Goal: Transaction & Acquisition: Purchase product/service

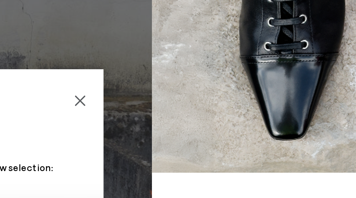
scroll to position [14, 0]
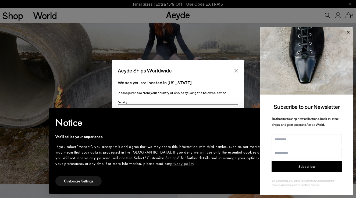
click at [349, 33] on icon at bounding box center [348, 32] width 7 height 7
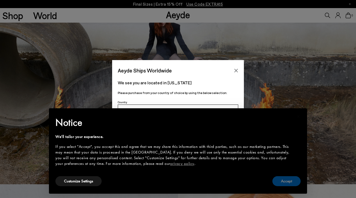
click at [291, 182] on button "Accept" at bounding box center [287, 181] width 28 height 10
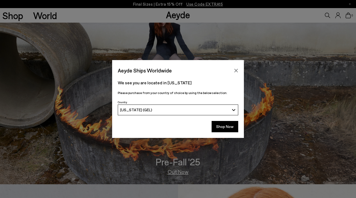
click at [162, 109] on div "[US_STATE] (GEL)" at bounding box center [175, 109] width 110 height 5
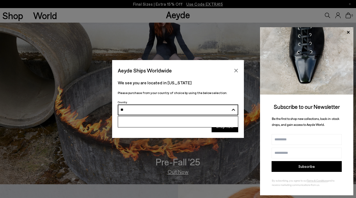
type input "*"
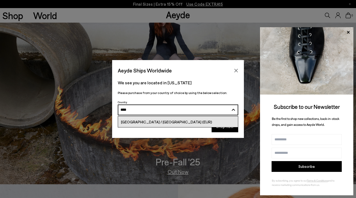
type input "****"
click at [164, 122] on span "[GEOGRAPHIC_DATA] / [GEOGRAPHIC_DATA] (EUR)" at bounding box center [166, 121] width 91 height 5
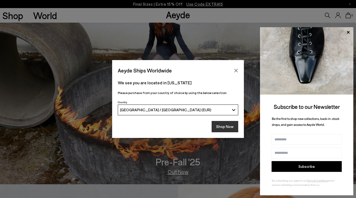
click at [223, 129] on button "Shop Now" at bounding box center [225, 126] width 27 height 11
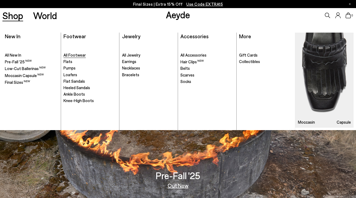
click at [71, 57] on span "All Footwear" at bounding box center [75, 54] width 22 height 5
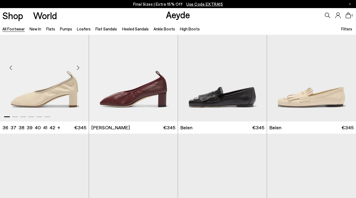
scroll to position [149, 0]
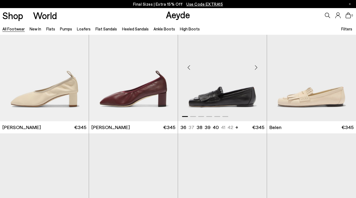
click at [223, 93] on img "1 / 6" at bounding box center [222, 65] width 89 height 112
click at [223, 109] on img "1 / 6" at bounding box center [222, 65] width 89 height 112
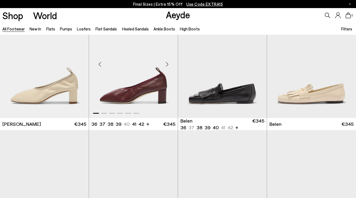
scroll to position [153, 0]
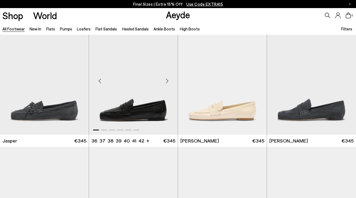
scroll to position [224, 0]
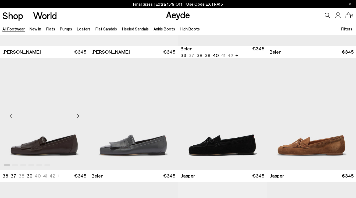
click at [56, 138] on img "1 / 6" at bounding box center [44, 114] width 89 height 112
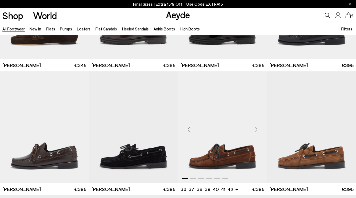
scroll to position [588, 0]
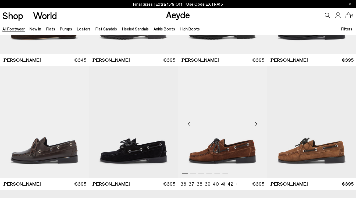
click at [258, 122] on div "Next slide" at bounding box center [256, 124] width 16 height 16
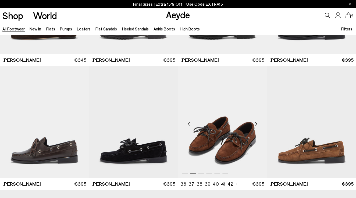
click at [258, 122] on div "Next slide" at bounding box center [256, 124] width 16 height 16
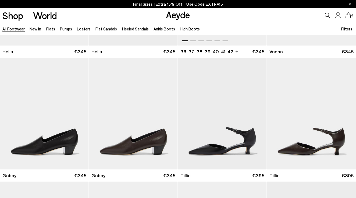
scroll to position [1250, 0]
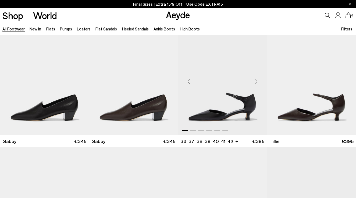
click at [257, 81] on div "Next slide" at bounding box center [256, 81] width 16 height 16
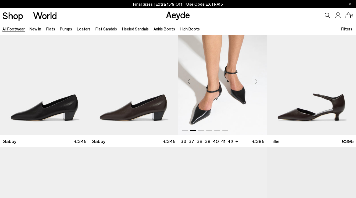
click at [257, 81] on div "Next slide" at bounding box center [256, 81] width 16 height 16
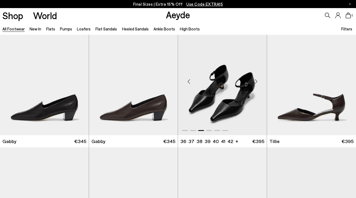
click at [257, 81] on div "Next slide" at bounding box center [256, 81] width 16 height 16
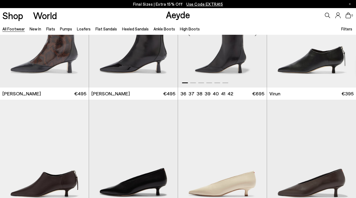
scroll to position [1392, 0]
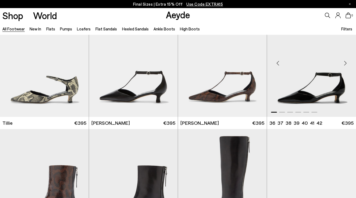
click at [346, 64] on div "Next slide" at bounding box center [346, 63] width 16 height 16
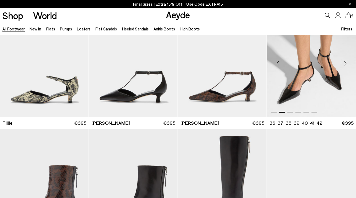
click at [346, 64] on div "Next slide" at bounding box center [346, 63] width 16 height 16
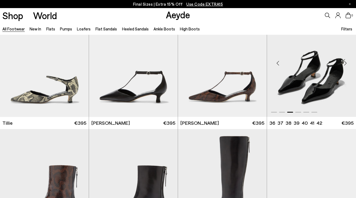
click at [346, 64] on div "Next slide" at bounding box center [346, 63] width 16 height 16
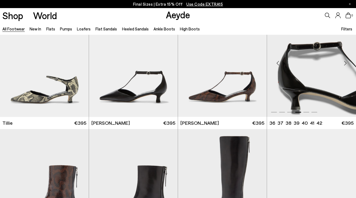
click at [346, 64] on div "Next slide" at bounding box center [346, 63] width 16 height 16
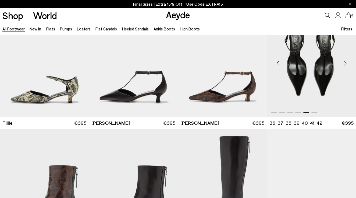
click at [310, 83] on img "5 / 6" at bounding box center [311, 61] width 89 height 112
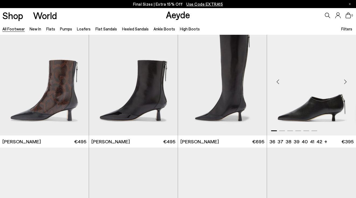
scroll to position [1497, 0]
click at [345, 79] on div "Next slide" at bounding box center [346, 81] width 16 height 16
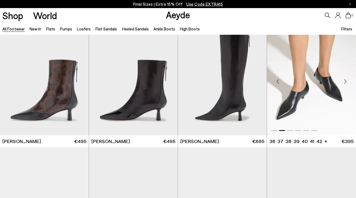
click at [345, 79] on div "Next slide" at bounding box center [346, 81] width 16 height 16
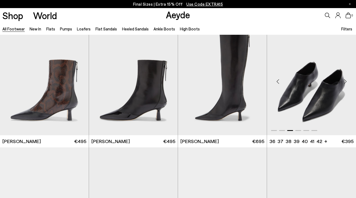
click at [345, 79] on div "Next slide" at bounding box center [346, 81] width 16 height 16
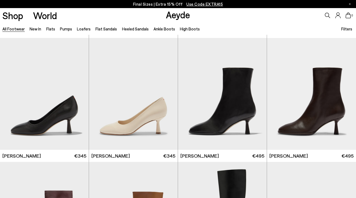
scroll to position [2369, 0]
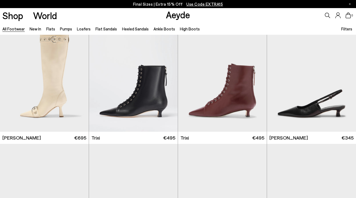
scroll to position [3112, 0]
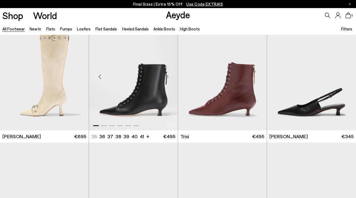
click at [135, 95] on img "1 / 6" at bounding box center [133, 75] width 89 height 112
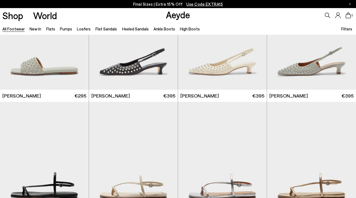
scroll to position [6147, 0]
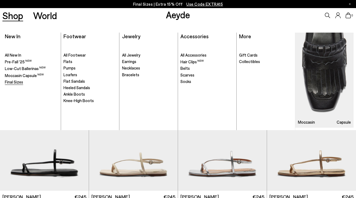
click at [14, 82] on span "Final Sizes" at bounding box center [14, 81] width 18 height 5
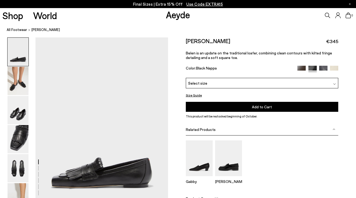
scroll to position [0, 0]
click at [16, 85] on img at bounding box center [18, 81] width 21 height 28
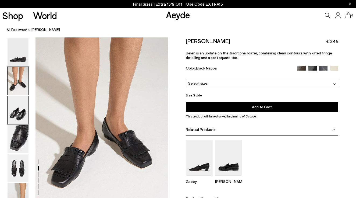
click at [20, 99] on img at bounding box center [18, 110] width 21 height 28
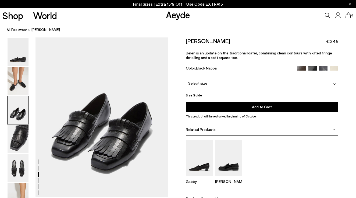
scroll to position [373, 1]
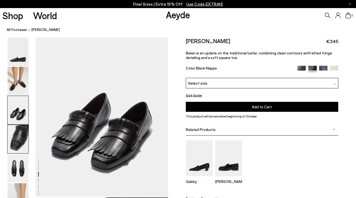
click at [20, 142] on img at bounding box center [18, 139] width 21 height 28
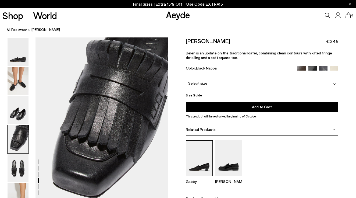
click at [203, 166] on img at bounding box center [199, 158] width 27 height 36
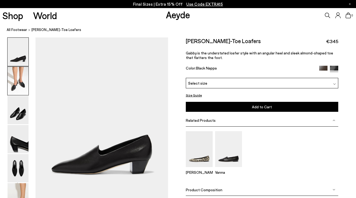
click at [20, 84] on img at bounding box center [18, 81] width 21 height 28
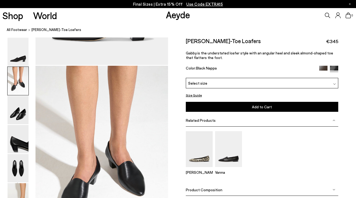
scroll to position [161, 0]
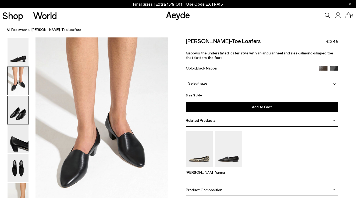
click at [18, 119] on img at bounding box center [18, 110] width 21 height 28
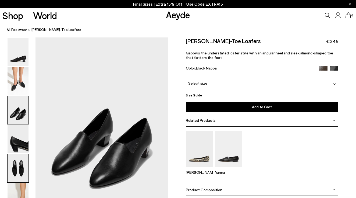
click at [15, 161] on img at bounding box center [18, 168] width 21 height 28
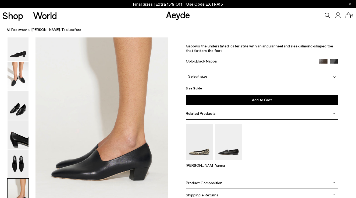
scroll to position [894, 0]
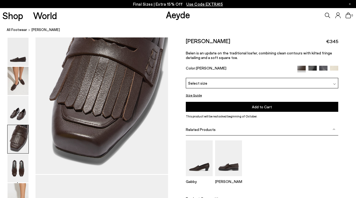
scroll to position [573, 2]
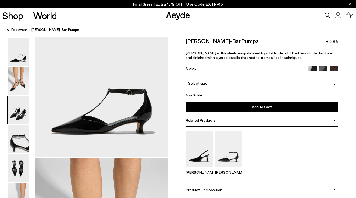
scroll to position [41, 0]
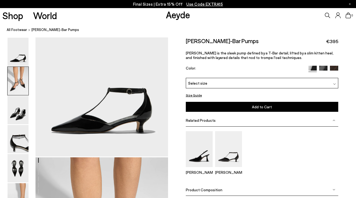
click at [23, 83] on img at bounding box center [18, 81] width 21 height 28
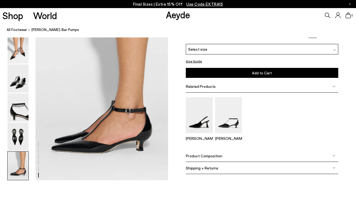
scroll to position [908, 1]
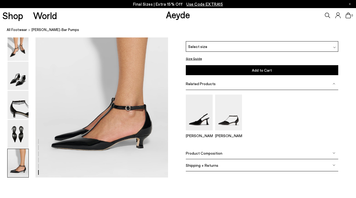
click at [198, 48] on span "Select size" at bounding box center [197, 47] width 19 height 6
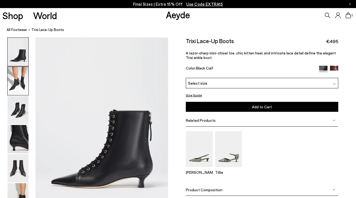
click at [20, 85] on img at bounding box center [18, 81] width 21 height 28
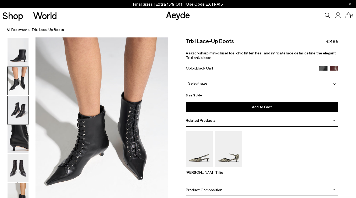
click at [21, 114] on img at bounding box center [18, 110] width 21 height 28
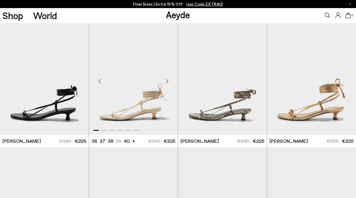
scroll to position [123, 0]
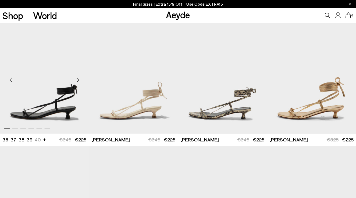
click at [77, 80] on div "Next slide" at bounding box center [78, 80] width 16 height 16
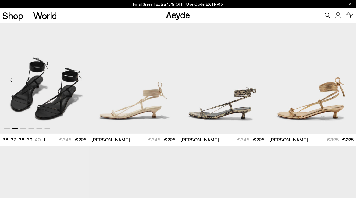
click at [77, 80] on div "Next slide" at bounding box center [78, 80] width 16 height 16
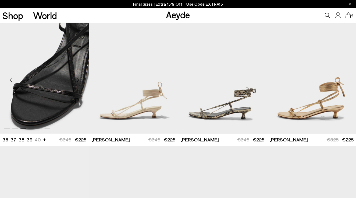
click at [77, 80] on div "Next slide" at bounding box center [78, 80] width 16 height 16
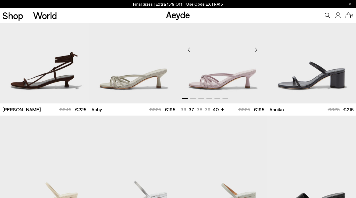
scroll to position [280, 0]
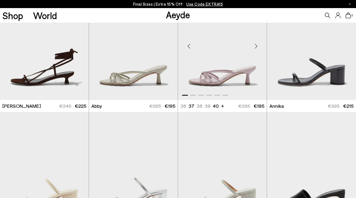
click at [256, 46] on div "Next slide" at bounding box center [256, 46] width 16 height 16
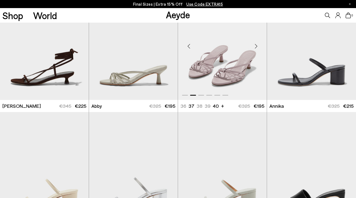
click at [256, 46] on div "Next slide" at bounding box center [256, 46] width 16 height 16
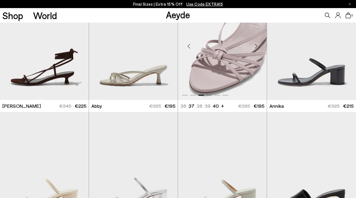
click at [256, 46] on div "Next slide" at bounding box center [256, 46] width 16 height 16
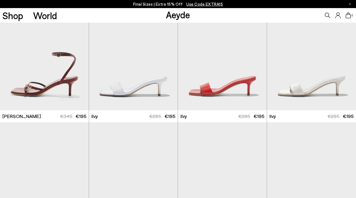
scroll to position [642, 0]
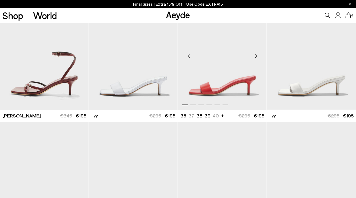
click at [256, 55] on div "Next slide" at bounding box center [256, 56] width 16 height 16
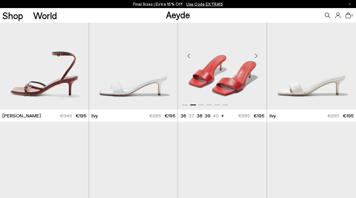
click at [256, 55] on div "Next slide" at bounding box center [256, 56] width 16 height 16
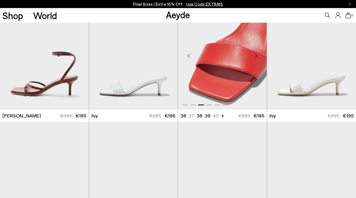
scroll to position [646, 0]
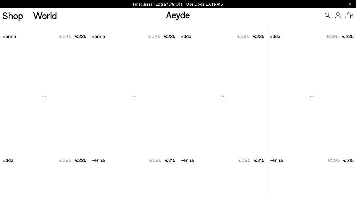
scroll to position [1629, 0]
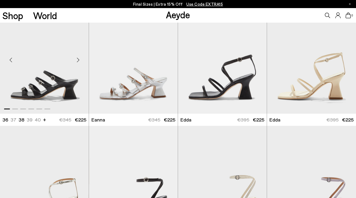
click at [77, 59] on div "Next slide" at bounding box center [78, 60] width 16 height 16
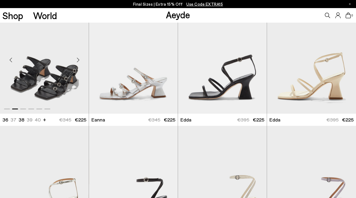
click at [78, 59] on div "Next slide" at bounding box center [78, 60] width 16 height 16
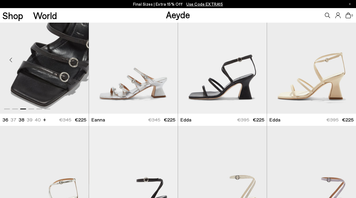
click at [78, 59] on div "Next slide" at bounding box center [78, 60] width 16 height 16
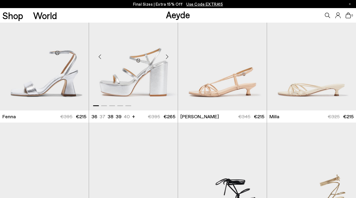
scroll to position [1880, 0]
click at [255, 59] on div "Next slide" at bounding box center [256, 56] width 16 height 16
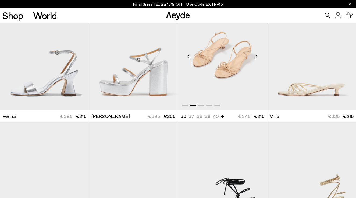
click at [255, 59] on div "Next slide" at bounding box center [256, 56] width 16 height 16
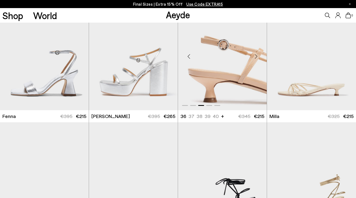
click at [255, 59] on div "Next slide" at bounding box center [256, 56] width 16 height 16
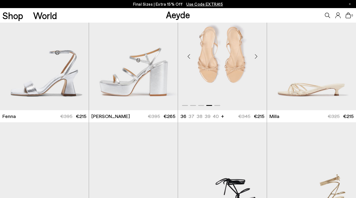
click at [257, 54] on div "Next slide" at bounding box center [256, 56] width 16 height 16
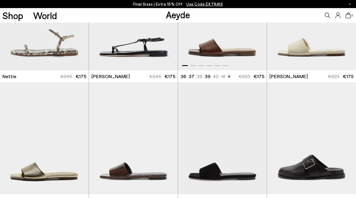
scroll to position [2357, 0]
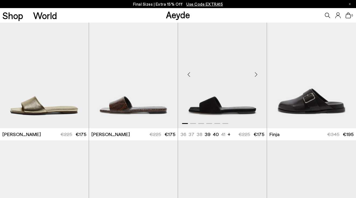
click at [255, 76] on div "Next slide" at bounding box center [256, 74] width 16 height 16
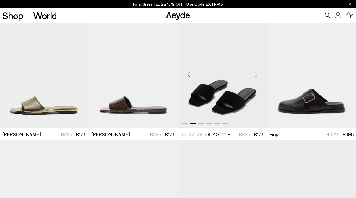
click at [255, 76] on div "Next slide" at bounding box center [256, 74] width 16 height 16
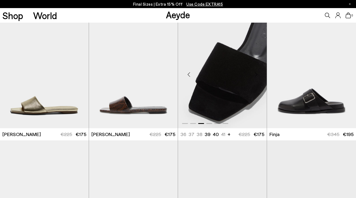
click at [255, 76] on div "Next slide" at bounding box center [256, 74] width 16 height 16
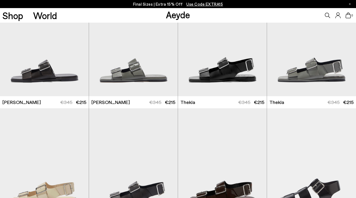
scroll to position [2764, 0]
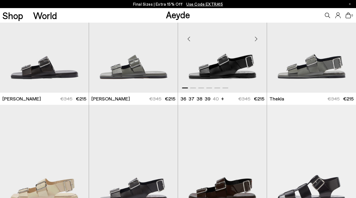
click at [255, 40] on div "Next slide" at bounding box center [256, 39] width 16 height 16
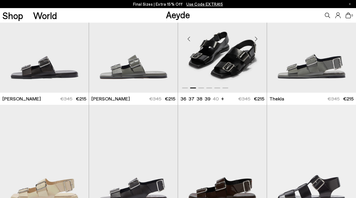
click at [255, 40] on div "Next slide" at bounding box center [256, 39] width 16 height 16
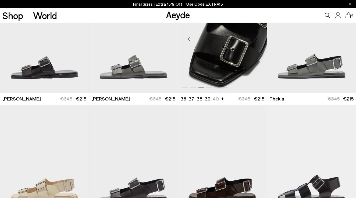
click at [255, 40] on div "Next slide" at bounding box center [256, 39] width 16 height 16
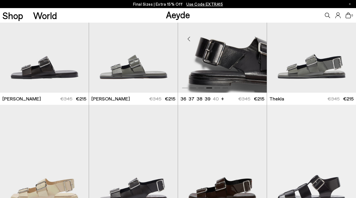
click at [255, 40] on div "Next slide" at bounding box center [256, 39] width 16 height 16
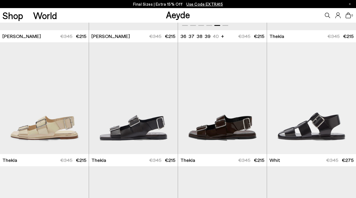
scroll to position [2847, 0]
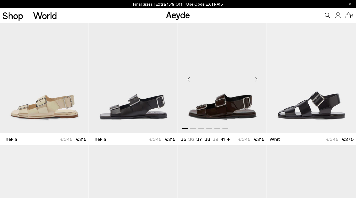
click at [255, 81] on div "Next slide" at bounding box center [256, 79] width 16 height 16
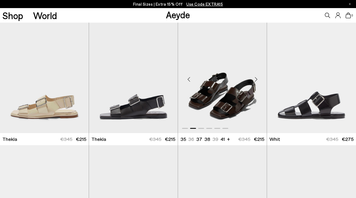
click at [255, 81] on div "Next slide" at bounding box center [256, 79] width 16 height 16
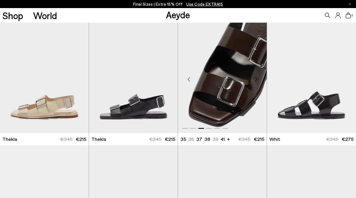
click at [255, 81] on div "Next slide" at bounding box center [256, 79] width 16 height 16
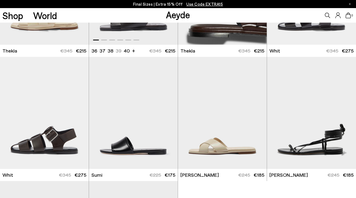
scroll to position [2949, 0]
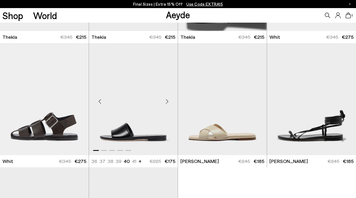
click at [166, 102] on div "Next slide" at bounding box center [167, 101] width 16 height 16
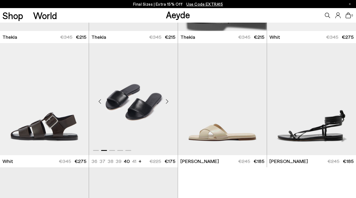
click at [166, 102] on div "Next slide" at bounding box center [167, 101] width 16 height 16
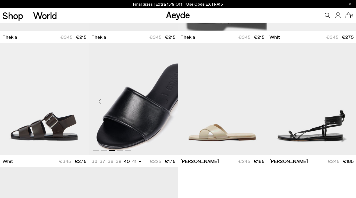
click at [166, 102] on div "Next slide" at bounding box center [167, 101] width 16 height 16
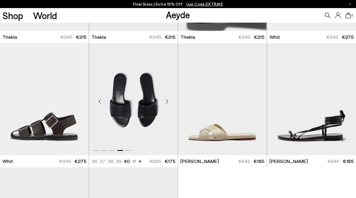
click at [166, 102] on div "Next slide" at bounding box center [167, 101] width 16 height 16
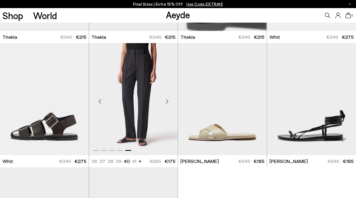
click at [166, 102] on div "Next slide" at bounding box center [167, 101] width 16 height 16
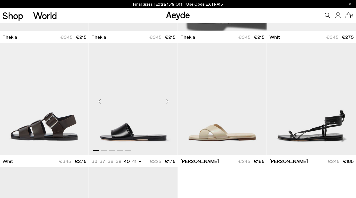
click at [166, 102] on div "Next slide" at bounding box center [167, 101] width 16 height 16
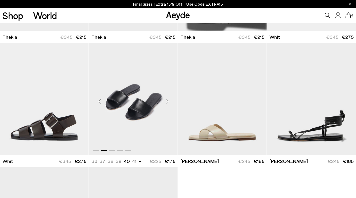
click at [166, 102] on div "Next slide" at bounding box center [167, 101] width 16 height 16
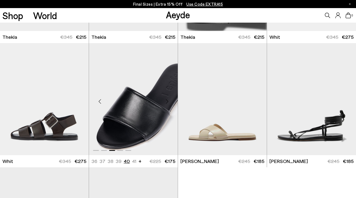
click at [126, 161] on li "40" at bounding box center [127, 161] width 6 height 7
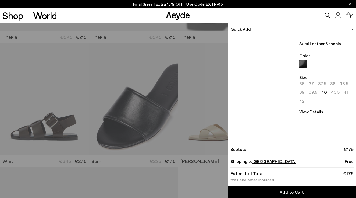
click at [210, 99] on div "Quick Add Sumi Leather Sandals Color Size 36 37 37.5 38 38.5 39 39.5 40 40.5 41…" at bounding box center [178, 110] width 356 height 175
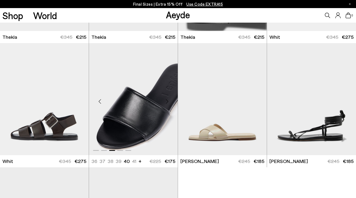
click at [143, 113] on img "3 / 5" at bounding box center [133, 99] width 89 height 112
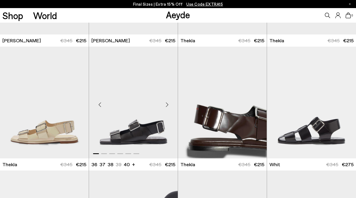
scroll to position [2822, 0]
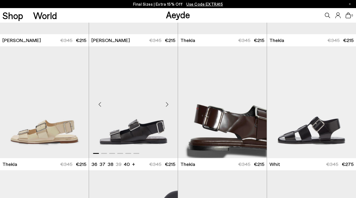
click at [116, 140] on img "1 / 6" at bounding box center [133, 102] width 89 height 112
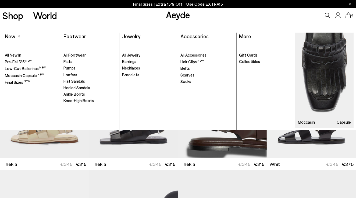
click at [21, 53] on span "All New In" at bounding box center [13, 54] width 16 height 5
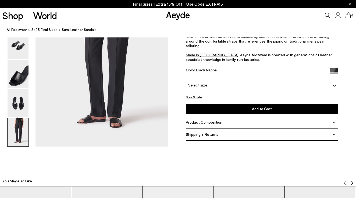
scroll to position [718, 0]
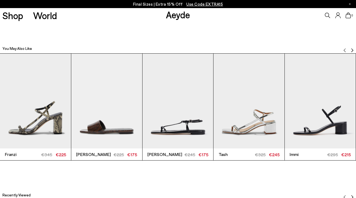
scroll to position [1093, 0]
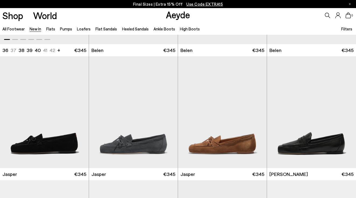
scroll to position [132, 0]
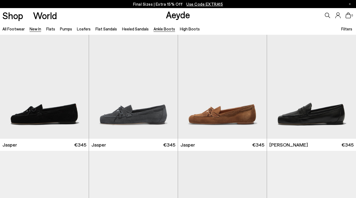
click at [167, 29] on link "Ankle Boots" at bounding box center [165, 28] width 22 height 5
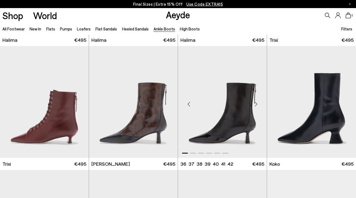
scroll to position [116, 0]
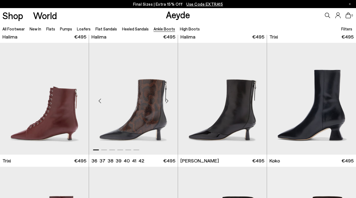
click at [168, 102] on div "Next slide" at bounding box center [167, 101] width 16 height 16
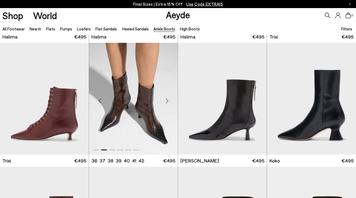
click at [168, 102] on div "Next slide" at bounding box center [167, 101] width 16 height 16
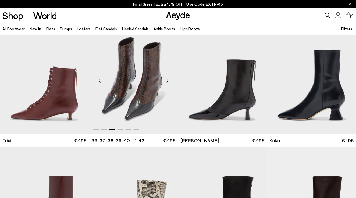
scroll to position [162, 0]
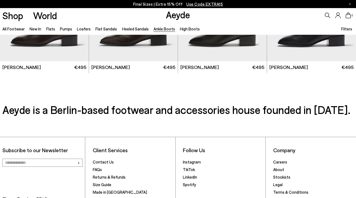
scroll to position [1076, 0]
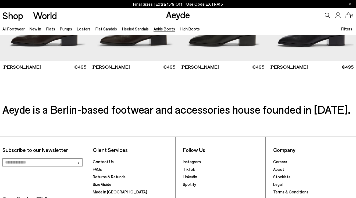
click at [176, 14] on link "Aeyde" at bounding box center [178, 14] width 24 height 11
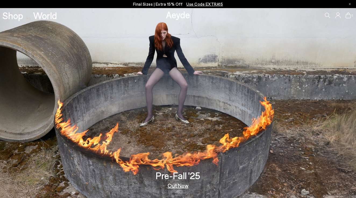
click at [149, 4] on p "Final Sizes | Extra 15% Off Use Code EXTRA15" at bounding box center [178, 4] width 90 height 7
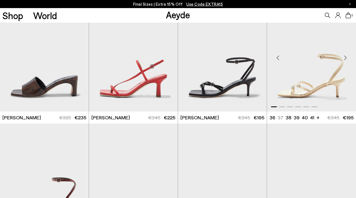
scroll to position [519, 0]
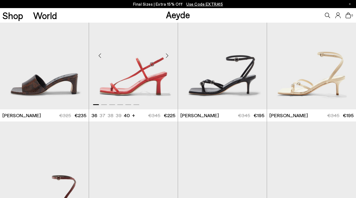
click at [167, 55] on div "Next slide" at bounding box center [167, 55] width 16 height 16
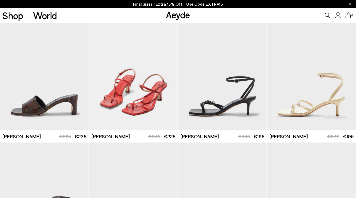
scroll to position [498, 0]
click at [78, 77] on div "Next slide" at bounding box center [78, 76] width 16 height 16
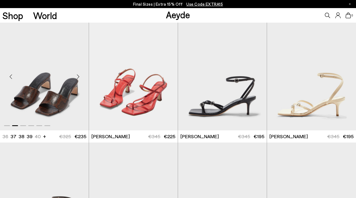
click at [78, 77] on div "Next slide" at bounding box center [78, 76] width 16 height 16
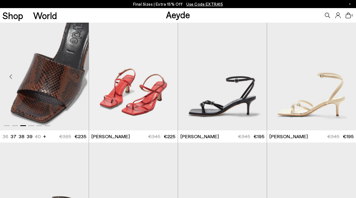
click at [78, 77] on div "Next slide" at bounding box center [78, 76] width 16 height 16
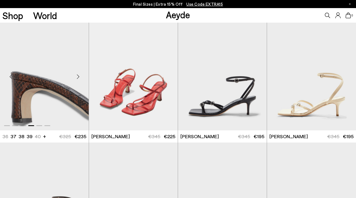
click at [78, 77] on div "Next slide" at bounding box center [78, 76] width 16 height 16
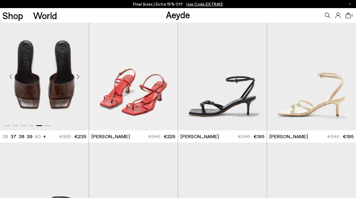
click at [78, 77] on div "Next slide" at bounding box center [78, 76] width 16 height 16
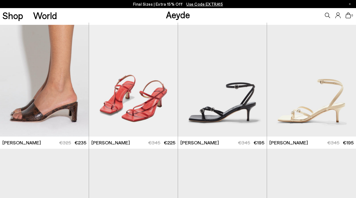
scroll to position [387, 0]
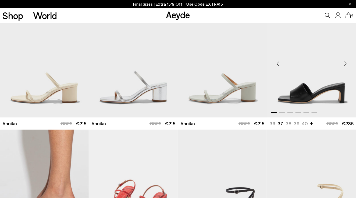
click at [346, 64] on div "Next slide" at bounding box center [346, 63] width 16 height 16
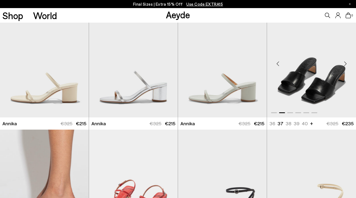
click at [346, 64] on div "Next slide" at bounding box center [346, 63] width 16 height 16
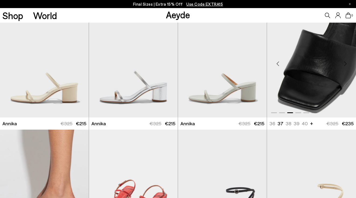
click at [346, 64] on div "Next slide" at bounding box center [346, 63] width 16 height 16
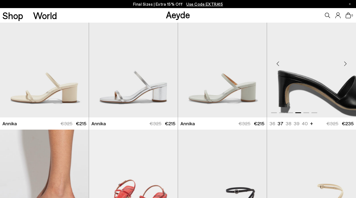
click at [346, 64] on div "Next slide" at bounding box center [346, 63] width 16 height 16
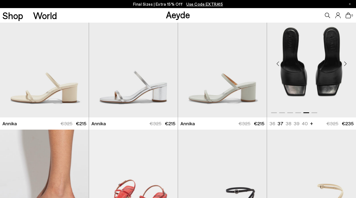
click at [346, 64] on div "Next slide" at bounding box center [346, 63] width 16 height 16
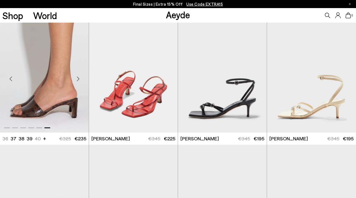
scroll to position [496, 0]
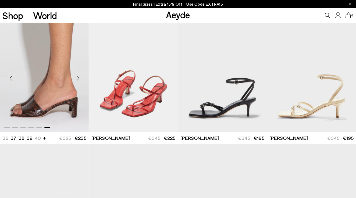
click at [58, 100] on img "6 / 6" at bounding box center [44, 76] width 89 height 112
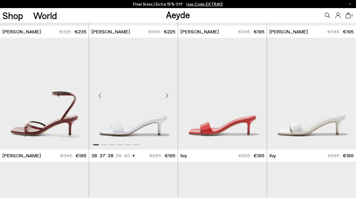
scroll to position [603, 0]
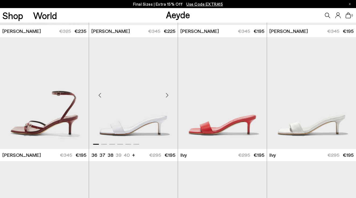
click at [166, 95] on div "Next slide" at bounding box center [167, 95] width 16 height 16
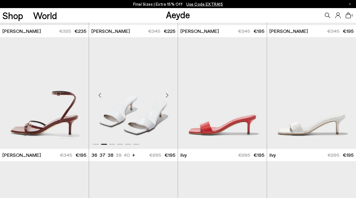
click at [166, 95] on div "Next slide" at bounding box center [167, 95] width 16 height 16
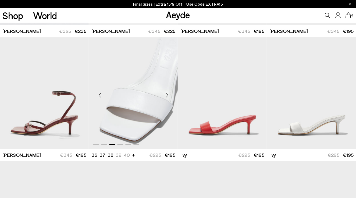
click at [166, 95] on div "Next slide" at bounding box center [167, 95] width 16 height 16
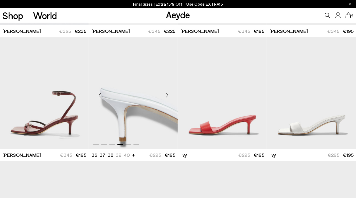
click at [166, 96] on div "Next slide" at bounding box center [167, 95] width 16 height 16
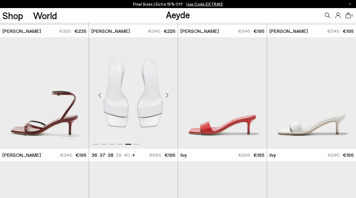
click at [166, 96] on div "Next slide" at bounding box center [167, 95] width 16 height 16
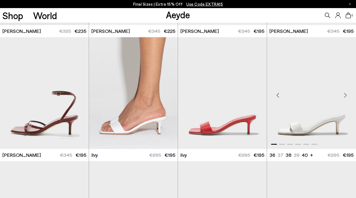
click at [346, 97] on div "Next slide" at bounding box center [346, 95] width 16 height 16
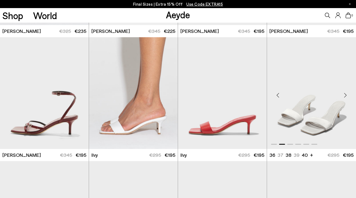
click at [346, 97] on div "Next slide" at bounding box center [346, 95] width 16 height 16
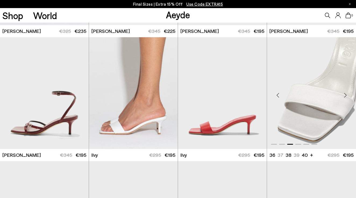
click at [346, 97] on div "Next slide" at bounding box center [346, 95] width 16 height 16
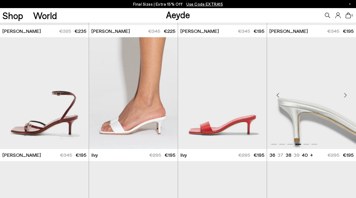
click at [346, 97] on div "Next slide" at bounding box center [346, 95] width 16 height 16
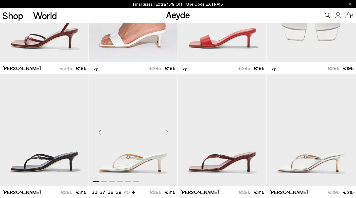
scroll to position [711, 0]
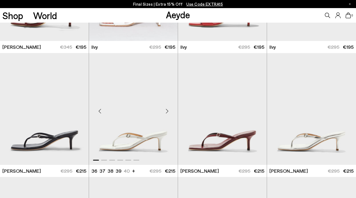
click at [168, 111] on div "Next slide" at bounding box center [167, 111] width 16 height 16
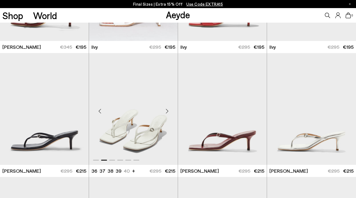
click at [168, 111] on div "Next slide" at bounding box center [167, 111] width 16 height 16
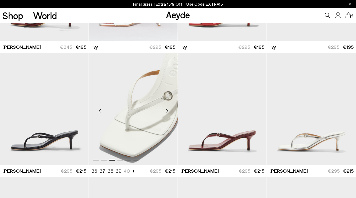
click at [168, 112] on div "Next slide" at bounding box center [167, 111] width 16 height 16
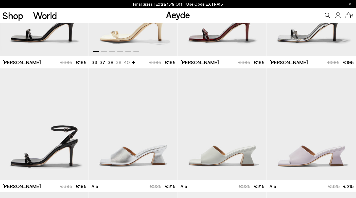
scroll to position [980, 0]
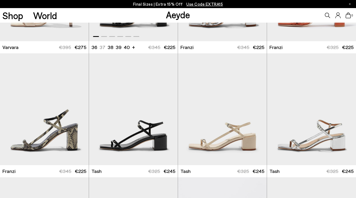
scroll to position [1332, 0]
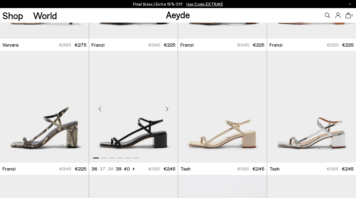
click at [165, 108] on div "Next slide" at bounding box center [167, 109] width 16 height 16
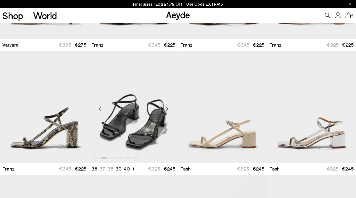
click at [165, 108] on div "Next slide" at bounding box center [167, 109] width 16 height 16
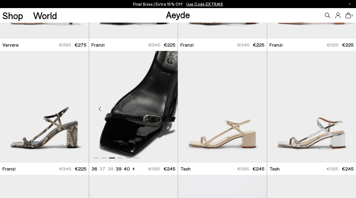
click at [165, 108] on div "Next slide" at bounding box center [167, 109] width 16 height 16
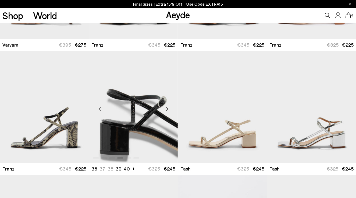
click at [165, 108] on div "Next slide" at bounding box center [167, 109] width 16 height 16
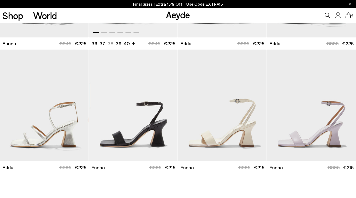
scroll to position [1708, 0]
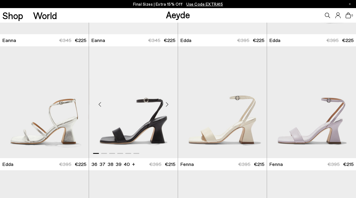
click at [166, 101] on div "Next slide" at bounding box center [167, 104] width 16 height 16
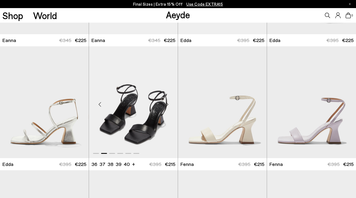
click at [166, 101] on div "Next slide" at bounding box center [167, 104] width 16 height 16
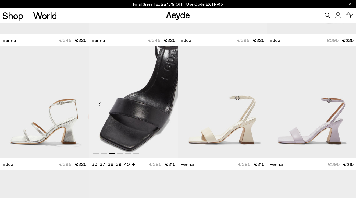
click at [166, 101] on div "Next slide" at bounding box center [167, 104] width 16 height 16
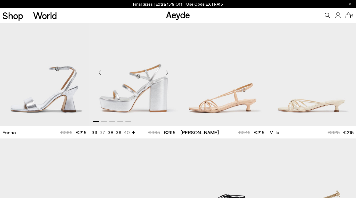
scroll to position [1864, 0]
click at [254, 73] on div "Next slide" at bounding box center [256, 73] width 16 height 16
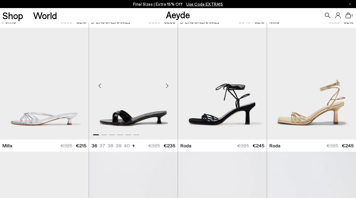
scroll to position [1978, 0]
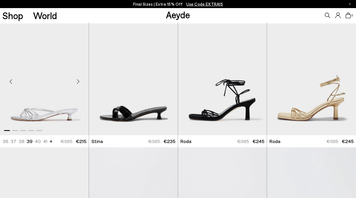
click at [79, 80] on div "Next slide" at bounding box center [78, 81] width 16 height 16
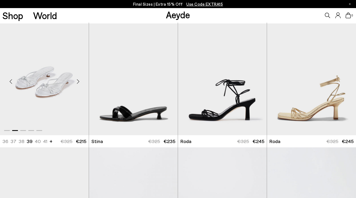
click at [79, 80] on div "Next slide" at bounding box center [78, 81] width 16 height 16
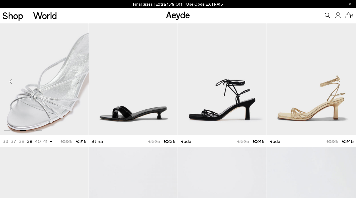
click at [79, 80] on div "Next slide" at bounding box center [78, 81] width 16 height 16
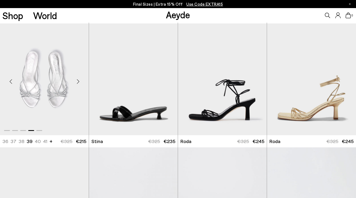
click at [79, 80] on div "Next slide" at bounding box center [78, 81] width 16 height 16
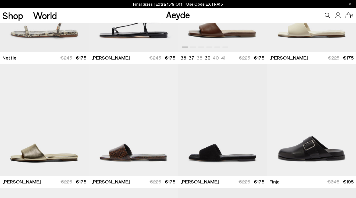
scroll to position [2312, 0]
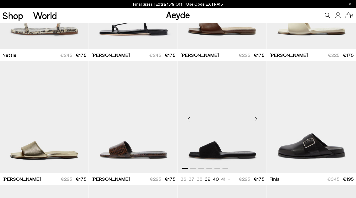
click at [255, 121] on div "Next slide" at bounding box center [256, 119] width 16 height 16
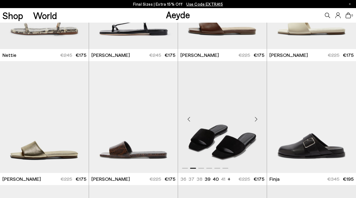
click at [255, 121] on div "Next slide" at bounding box center [256, 119] width 16 height 16
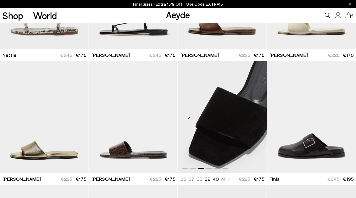
click at [255, 121] on div "Next slide" at bounding box center [256, 119] width 16 height 16
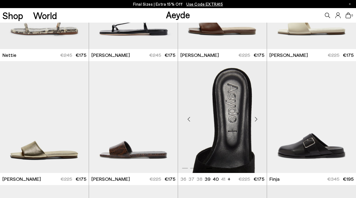
click at [255, 121] on div "Next slide" at bounding box center [256, 119] width 16 height 16
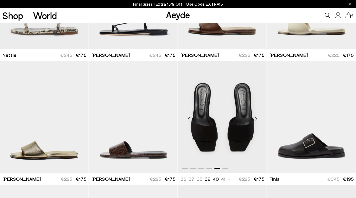
click at [255, 121] on div "Next slide" at bounding box center [256, 119] width 16 height 16
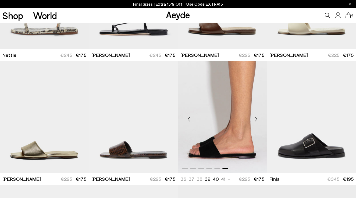
click at [255, 121] on div "Next slide" at bounding box center [256, 119] width 16 height 16
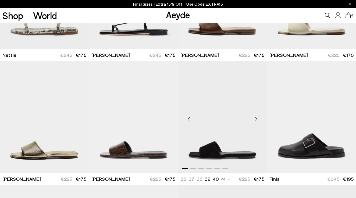
click at [255, 121] on div "Next slide" at bounding box center [256, 119] width 16 height 16
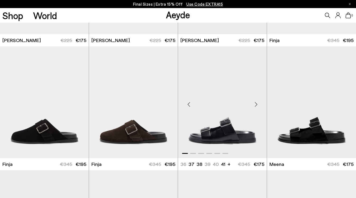
scroll to position [2459, 0]
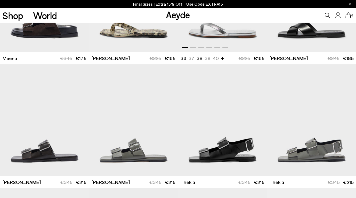
scroll to position [2691, 0]
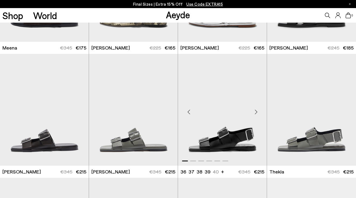
click at [254, 110] on div "Next slide" at bounding box center [256, 112] width 16 height 16
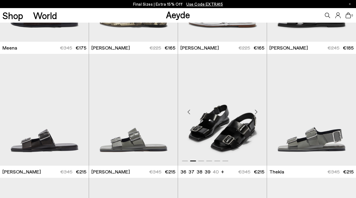
click at [254, 110] on div "Next slide" at bounding box center [256, 112] width 16 height 16
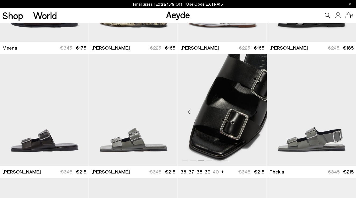
click at [254, 110] on div "Next slide" at bounding box center [256, 112] width 16 height 16
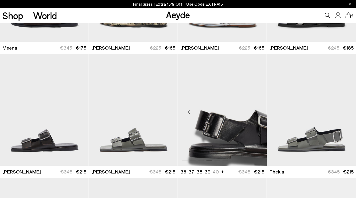
click at [254, 110] on div "Next slide" at bounding box center [256, 112] width 16 height 16
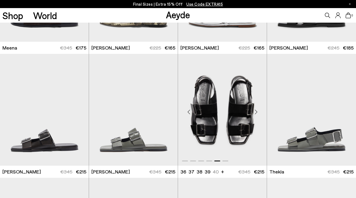
click at [254, 110] on div "Next slide" at bounding box center [256, 112] width 16 height 16
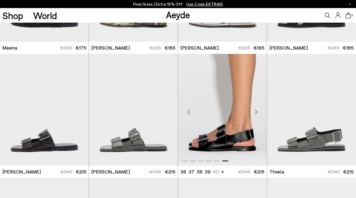
click at [254, 110] on div "Next slide" at bounding box center [256, 112] width 16 height 16
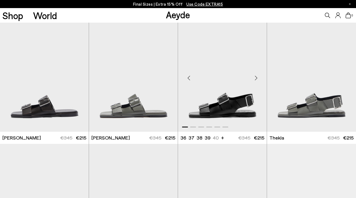
scroll to position [2725, 0]
click at [222, 108] on img "1 / 6" at bounding box center [222, 76] width 89 height 112
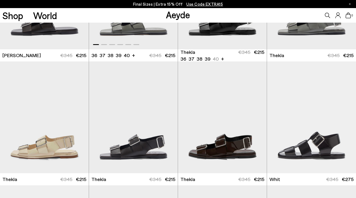
scroll to position [2809, 0]
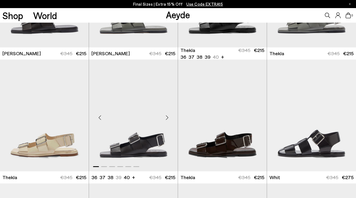
click at [150, 146] on img "1 / 6" at bounding box center [133, 115] width 89 height 112
click at [227, 125] on img "1 / 6" at bounding box center [222, 115] width 89 height 112
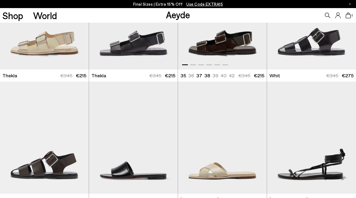
scroll to position [2915, 0]
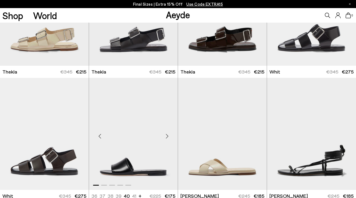
click at [145, 159] on img "1 / 5" at bounding box center [133, 134] width 89 height 112
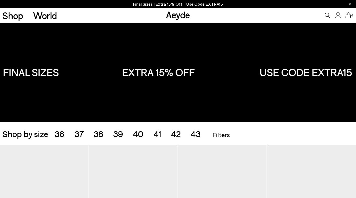
scroll to position [0, 0]
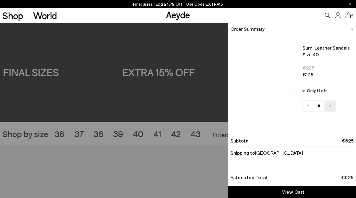
click at [348, 16] on icon at bounding box center [348, 15] width 5 height 6
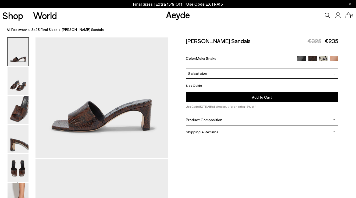
scroll to position [61, 0]
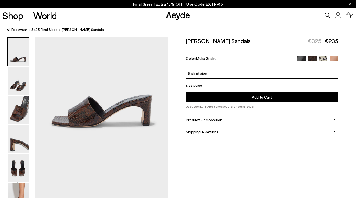
click at [213, 70] on div "Select size" at bounding box center [262, 73] width 153 height 10
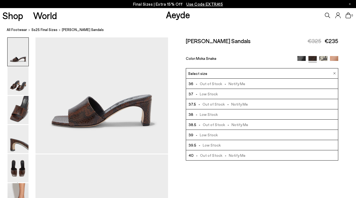
click at [209, 146] on span "- Low Stock" at bounding box center [208, 145] width 24 height 7
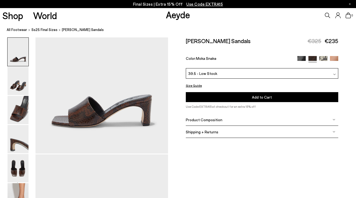
click at [249, 96] on button "Add to Cart Select a Size First" at bounding box center [262, 97] width 153 height 10
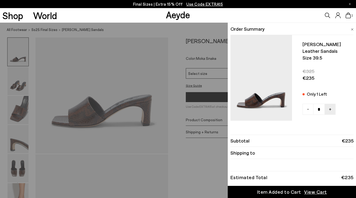
click at [352, 28] on img at bounding box center [352, 29] width 3 height 2
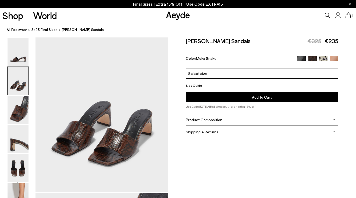
scroll to position [231, 0]
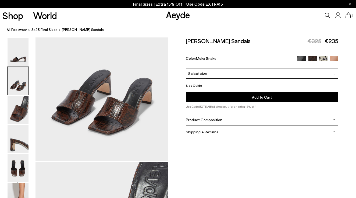
click at [195, 85] on button "Size Guide" at bounding box center [194, 85] width 16 height 7
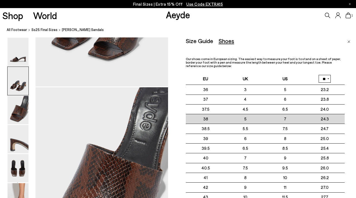
scroll to position [305, 1]
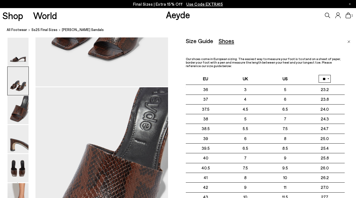
scroll to position [61, 0]
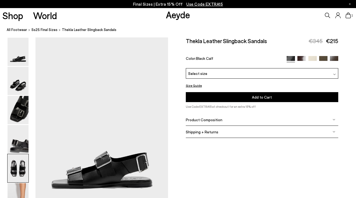
scroll to position [12, 0]
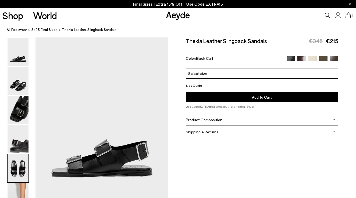
click at [230, 73] on div "Select size" at bounding box center [262, 73] width 153 height 10
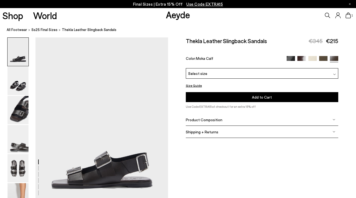
click at [204, 73] on span "Select size" at bounding box center [197, 74] width 19 height 6
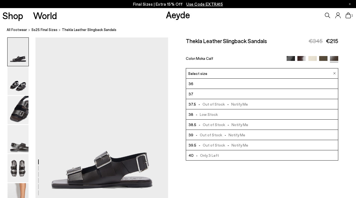
click at [201, 156] on span "- Only 3 Left" at bounding box center [206, 155] width 25 height 7
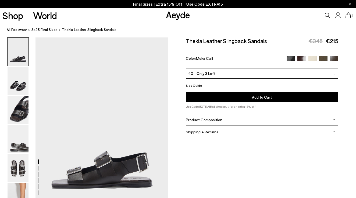
click at [226, 94] on button "Add to Cart Select a Size First" at bounding box center [262, 97] width 153 height 10
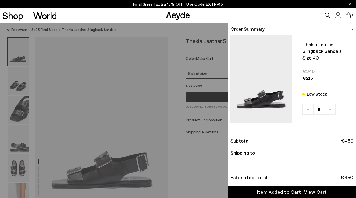
click at [353, 28] on img at bounding box center [352, 29] width 3 height 2
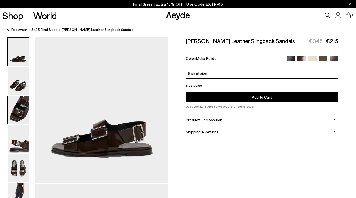
click at [18, 111] on img at bounding box center [18, 110] width 21 height 28
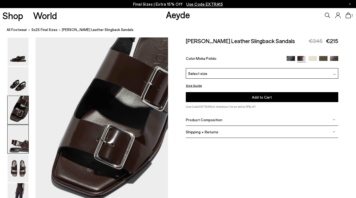
click at [17, 141] on img at bounding box center [18, 139] width 21 height 28
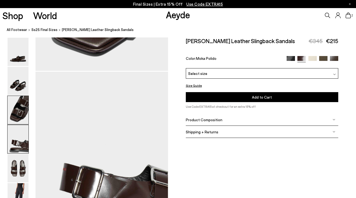
scroll to position [533, 0]
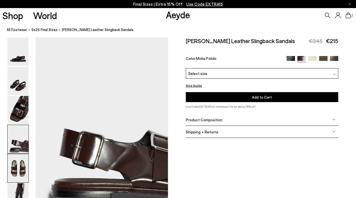
click at [18, 166] on img at bounding box center [18, 168] width 21 height 28
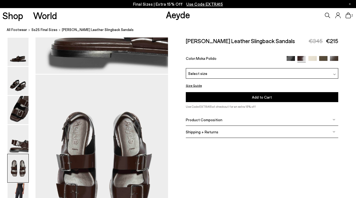
scroll to position [711, 0]
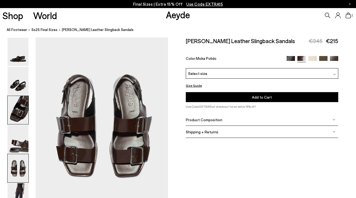
click at [18, 110] on img at bounding box center [18, 110] width 21 height 28
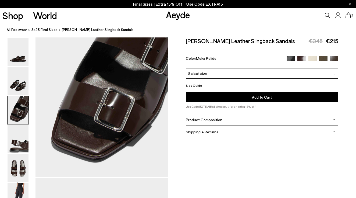
scroll to position [355, 0]
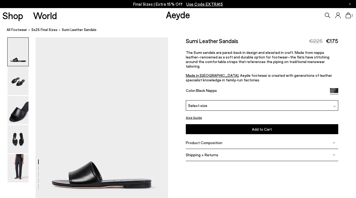
scroll to position [44, 0]
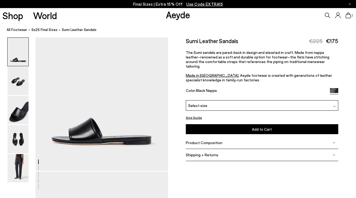
click at [214, 102] on div "Select size" at bounding box center [262, 105] width 153 height 10
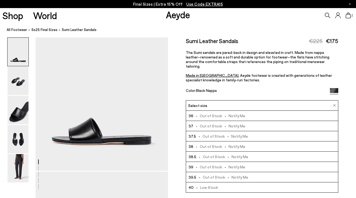
click at [221, 184] on li "40 - Low Stock" at bounding box center [262, 187] width 152 height 10
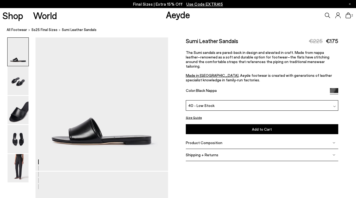
click at [237, 125] on button "Add to Cart Select a Size First" at bounding box center [262, 129] width 153 height 10
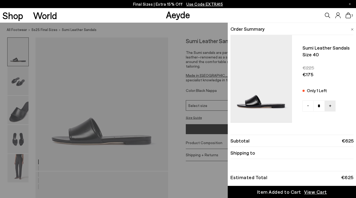
click at [353, 28] on img at bounding box center [352, 29] width 3 height 2
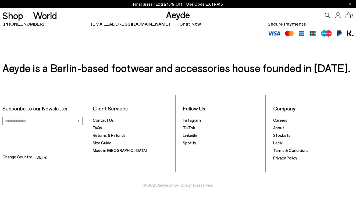
scroll to position [523, 0]
